Goal: Check status

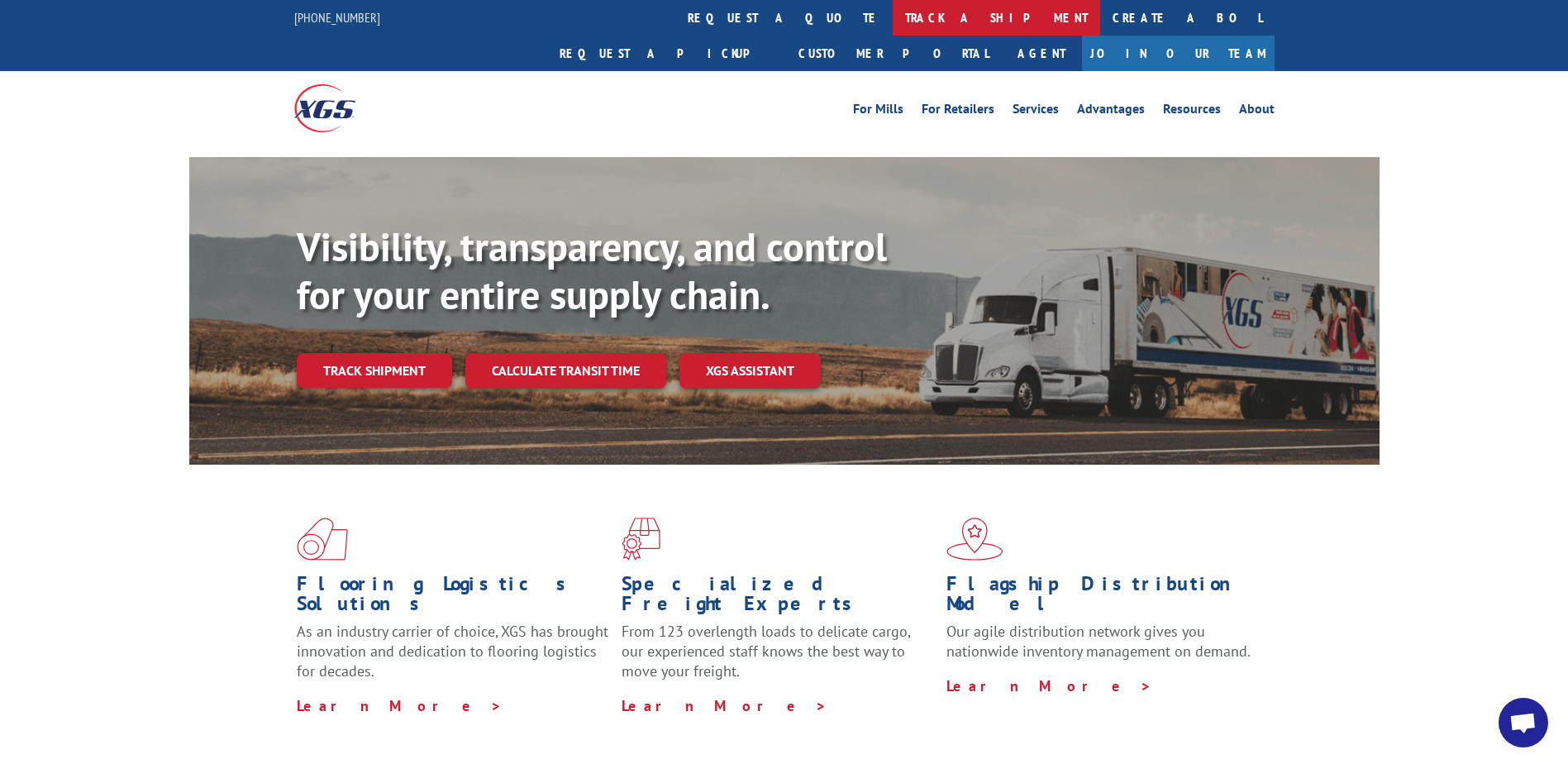
click at [893, 7] on link "track a shipment" at bounding box center [997, 17] width 208 height 36
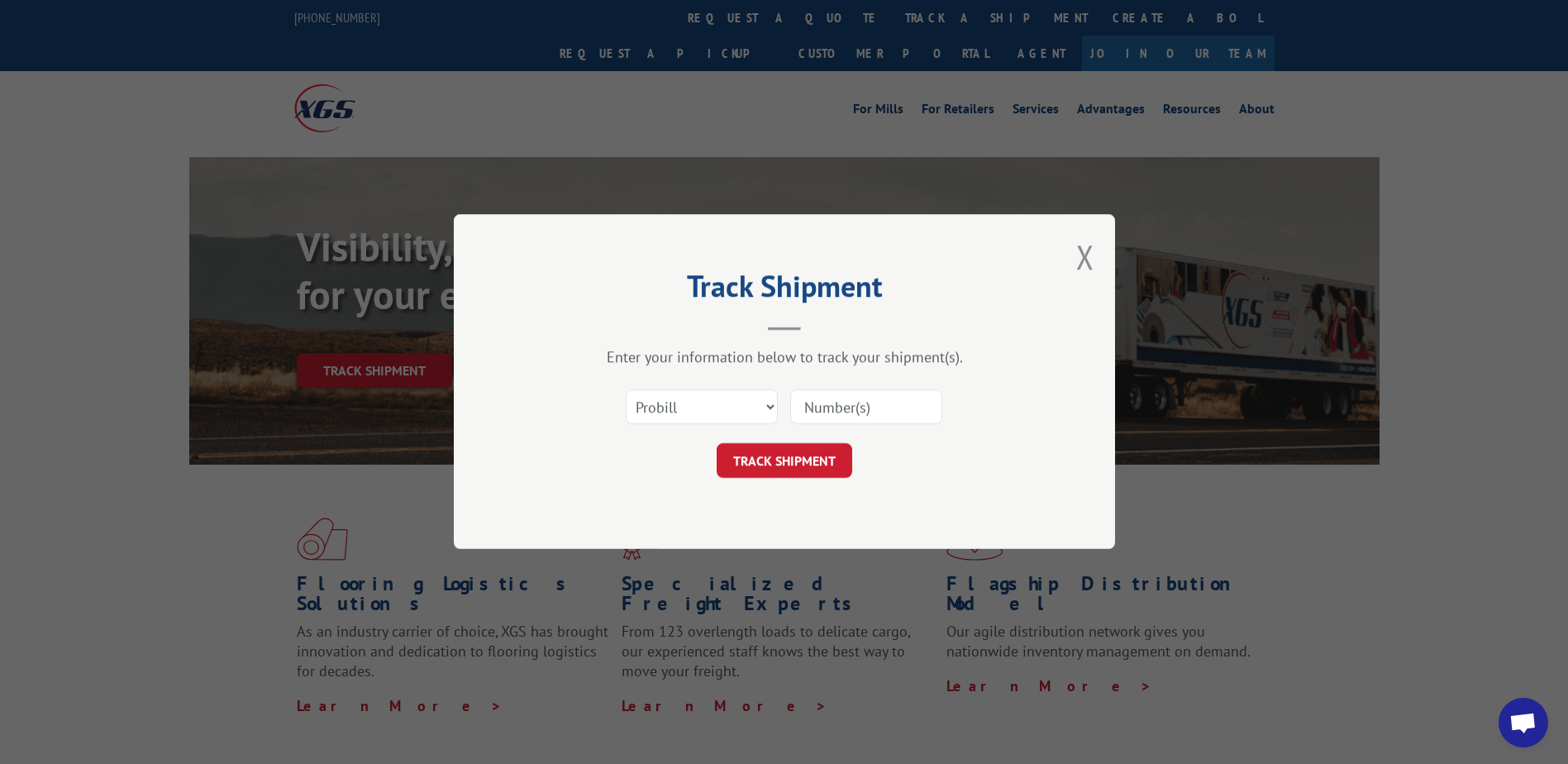
click at [809, 397] on input at bounding box center [866, 408] width 152 height 35
type input "16584566"
click at [805, 466] on button "TRACK SHIPMENT" at bounding box center [785, 461] width 135 height 35
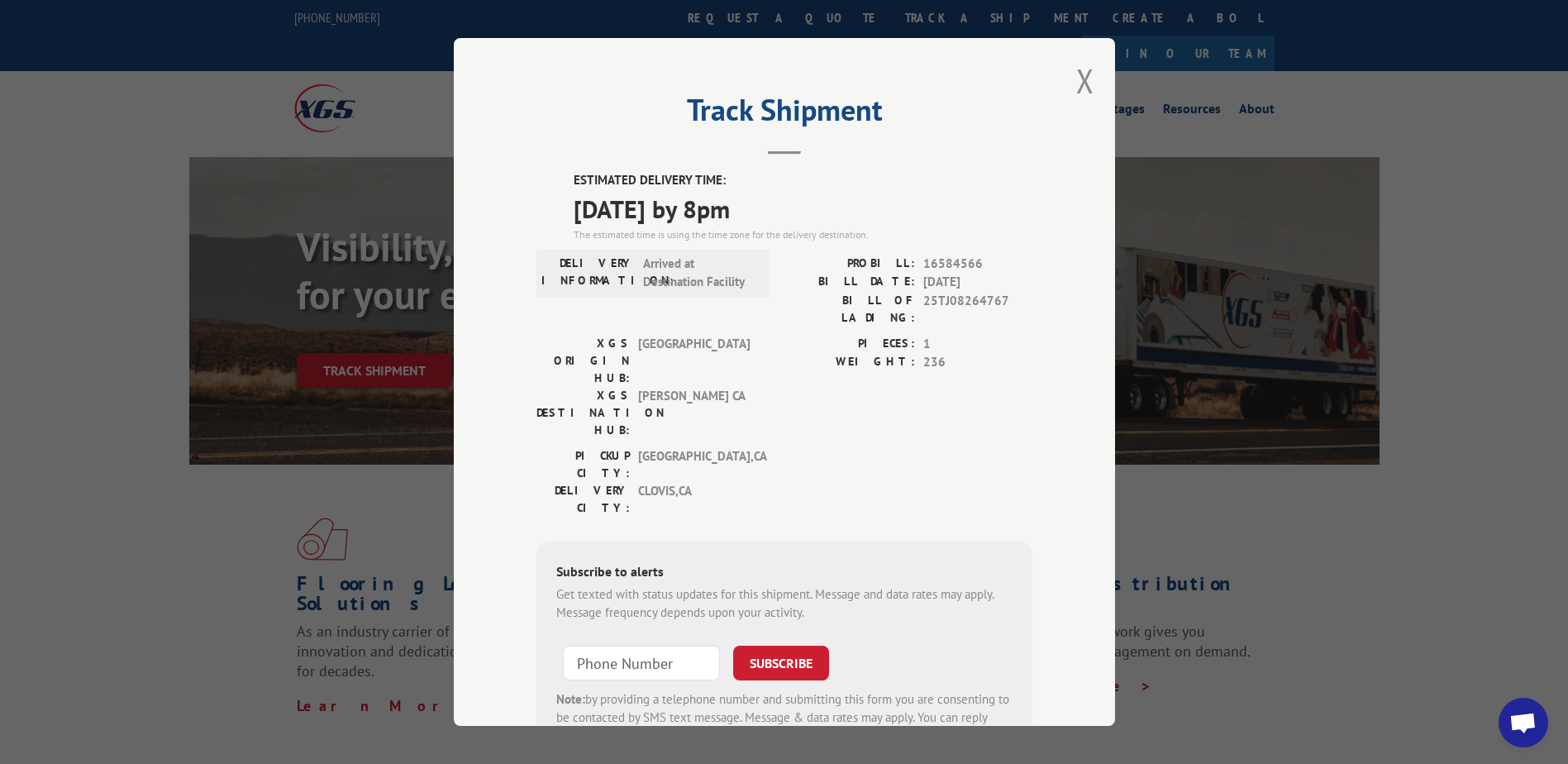
click at [913, 430] on div "ESTIMATED DELIVERY TIME: [DATE] by 8pm The estimated time is using the time zon…" at bounding box center [784, 468] width 496 height 595
click at [858, 448] on div "PICKUP CITY: [GEOGRAPHIC_DATA] , [GEOGRAPHIC_DATA] DELIVERY CITY: [GEOGRAPHIC_D…" at bounding box center [784, 486] width 496 height 77
click at [1082, 87] on button "Close modal" at bounding box center [1086, 80] width 18 height 44
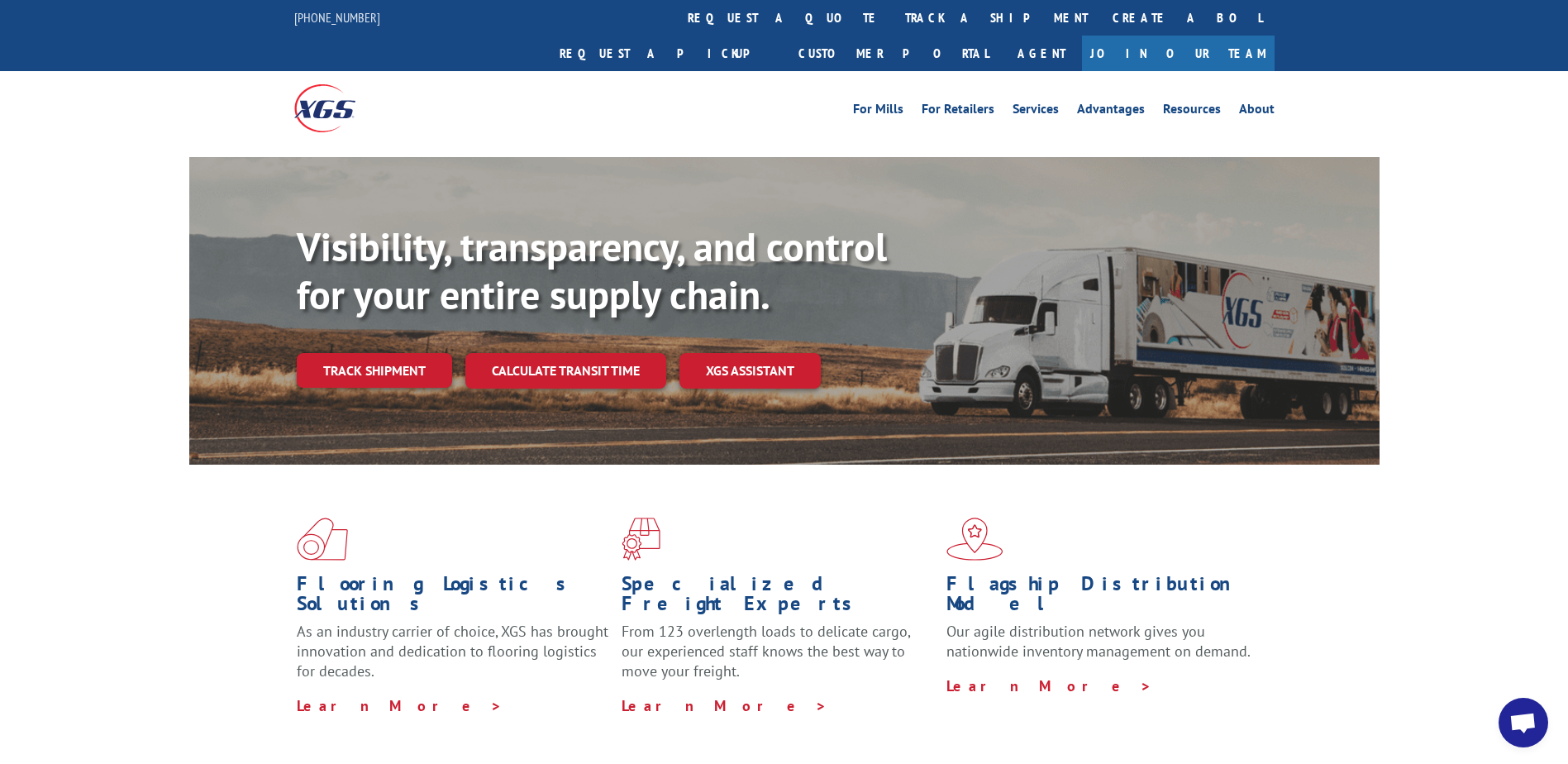
click at [1483, 561] on div "Flooring Logistics Solutions As an industry carrier of choice, XGS has brought …" at bounding box center [784, 632] width 1568 height 333
click at [893, 23] on link "track a shipment" at bounding box center [997, 17] width 208 height 36
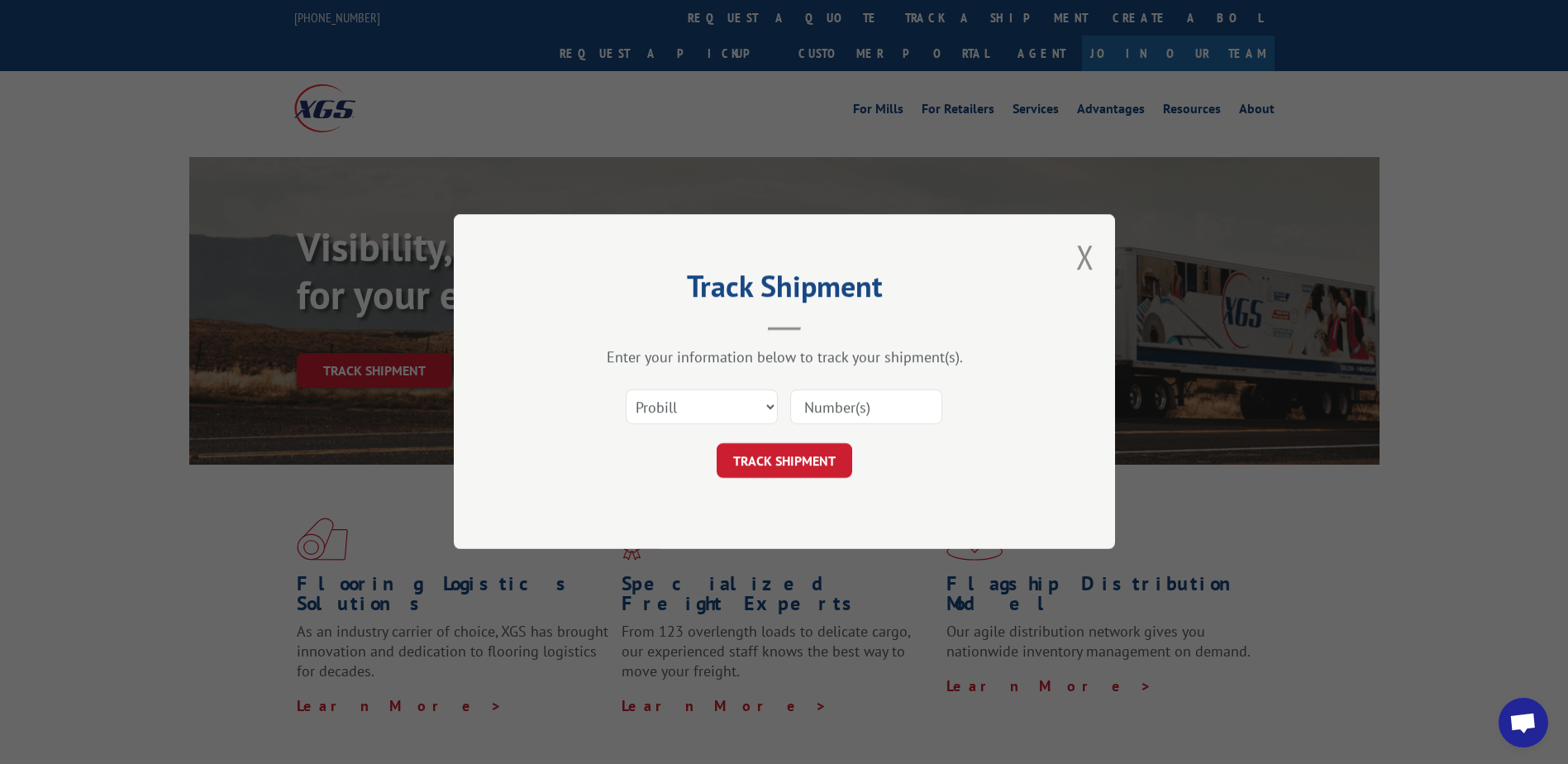
click at [843, 401] on input at bounding box center [866, 408] width 152 height 35
type input "16584579"
click at [769, 468] on button "TRACK SHIPMENT" at bounding box center [785, 461] width 135 height 35
